Goal: Information Seeking & Learning: Find specific fact

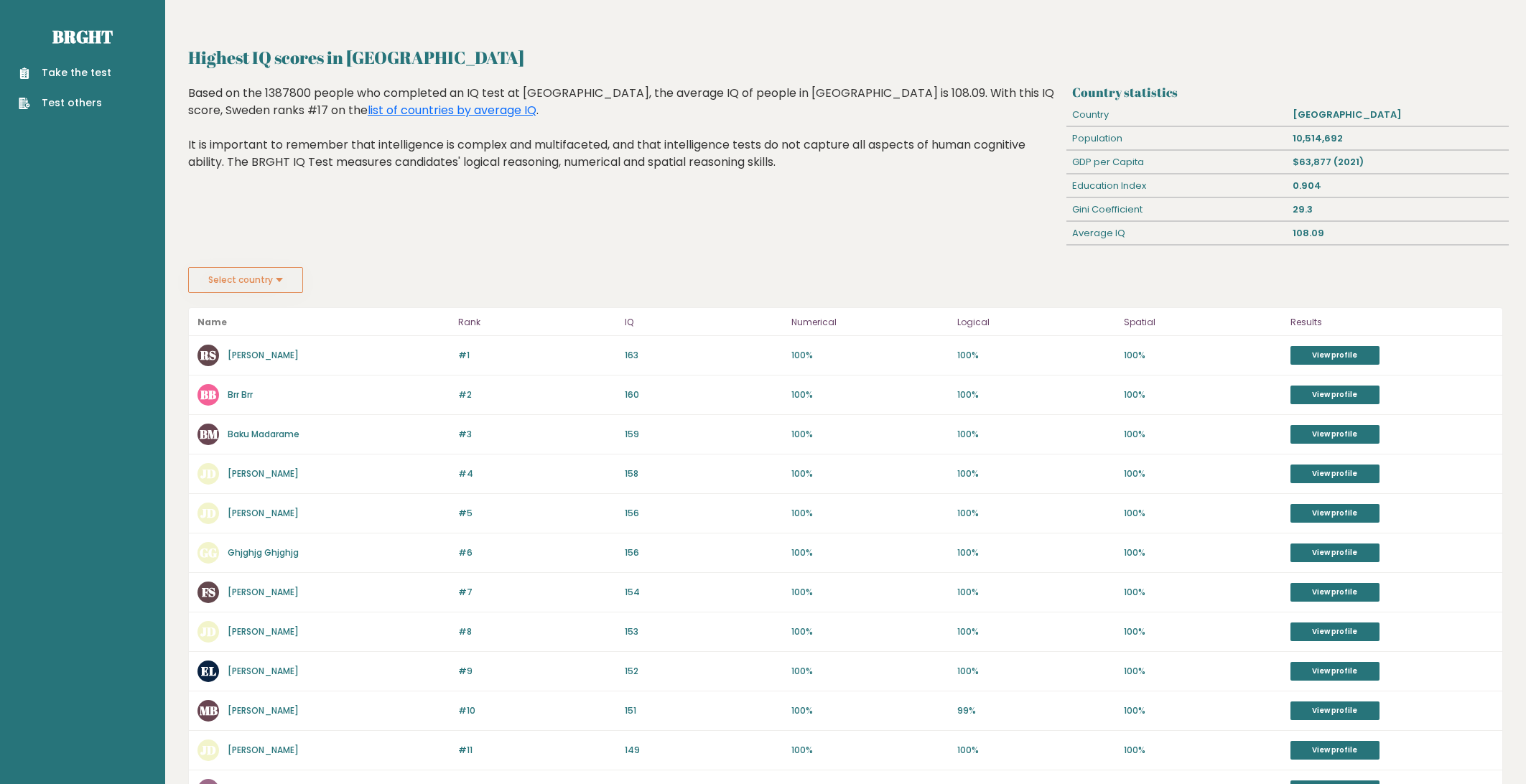
click at [286, 279] on button "Select country" at bounding box center [246, 280] width 115 height 26
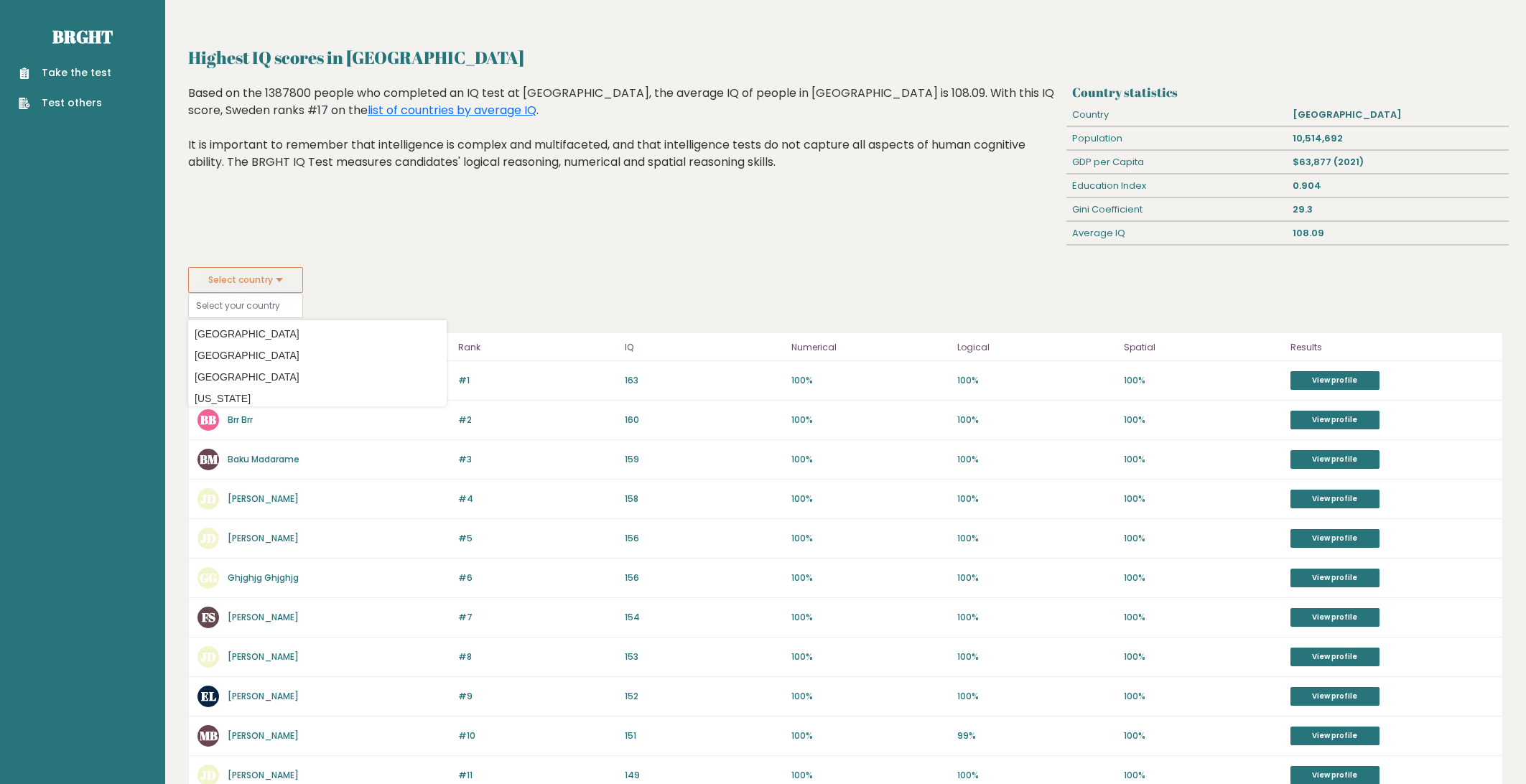
click at [286, 279] on button "Select country" at bounding box center [246, 280] width 115 height 26
click at [430, 315] on div "Highest IQ scores in [GEOGRAPHIC_DATA] Country statistics Country [GEOGRAPHIC_D…" at bounding box center [845, 598] width 1315 height 1107
click at [471, 252] on div "Highest IQ scores in [GEOGRAPHIC_DATA] Based on the 1387800 people who complete…" at bounding box center [625, 176] width 884 height 183
click at [285, 275] on button "Select country" at bounding box center [246, 280] width 115 height 26
click at [391, 252] on div "Highest IQ scores in [GEOGRAPHIC_DATA] Based on the 1387800 people who complete…" at bounding box center [625, 176] width 884 height 183
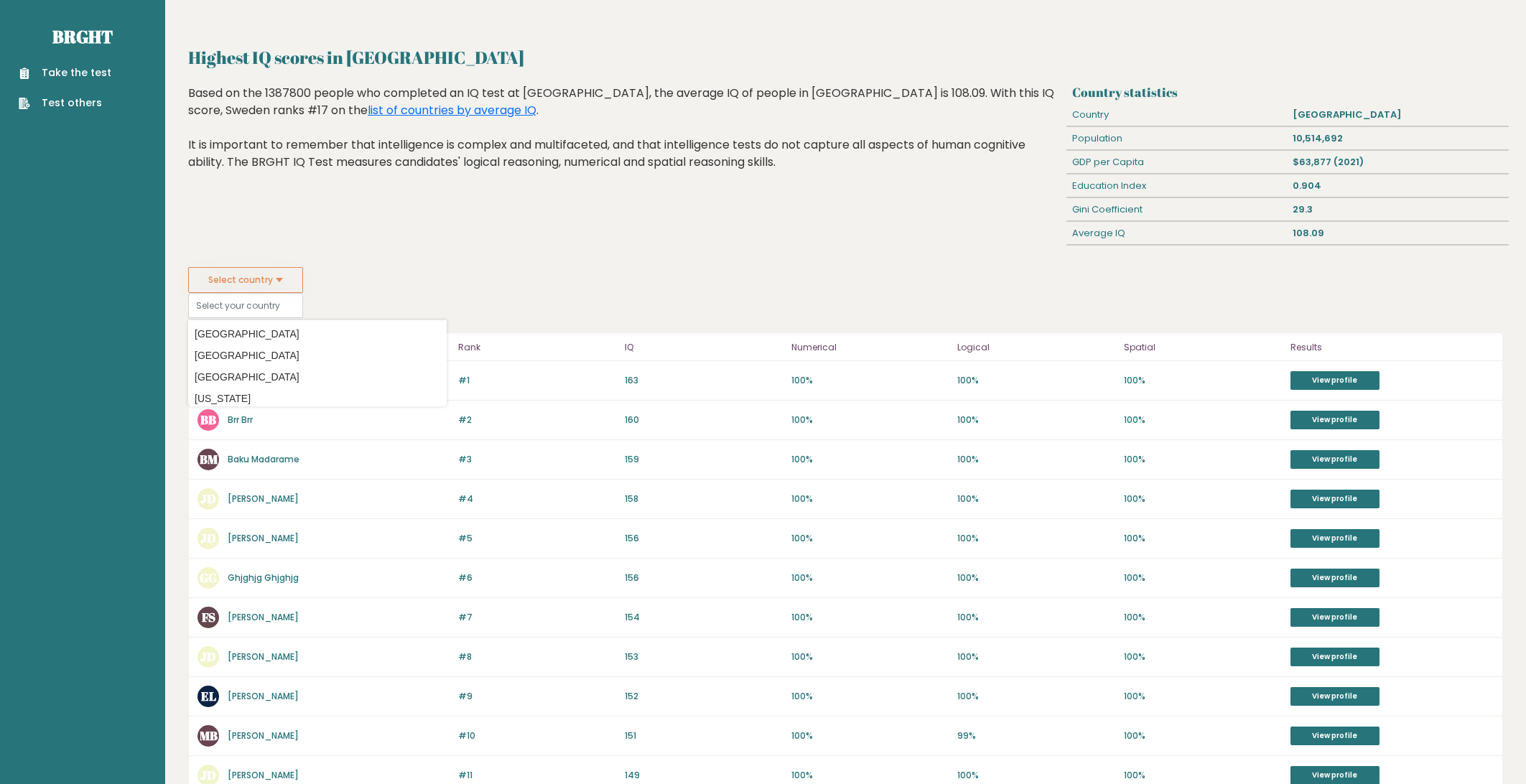
click at [478, 219] on div "Highest IQ scores in [GEOGRAPHIC_DATA] Based on the 1387800 people who complete…" at bounding box center [625, 176] width 884 height 183
click at [511, 278] on div "Select country Country [GEOGRAPHIC_DATA] [GEOGRAPHIC_DATA] [GEOGRAPHIC_DATA] [U…" at bounding box center [845, 292] width 1315 height 51
click at [367, 111] on link "list of countries by average IQ" at bounding box center [452, 110] width 169 height 17
